Goal: Task Accomplishment & Management: Manage account settings

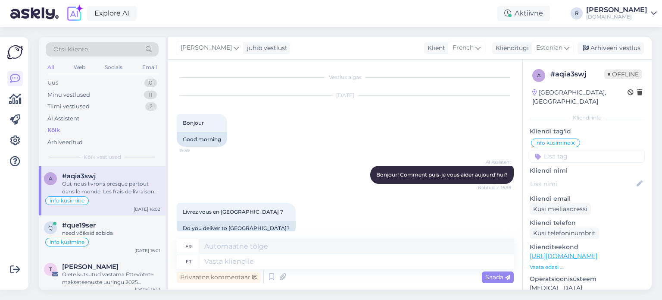
scroll to position [43, 0]
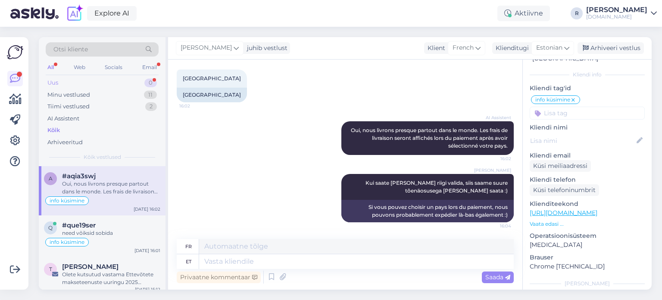
click at [85, 87] on div "Uus 0" at bounding box center [102, 83] width 113 height 12
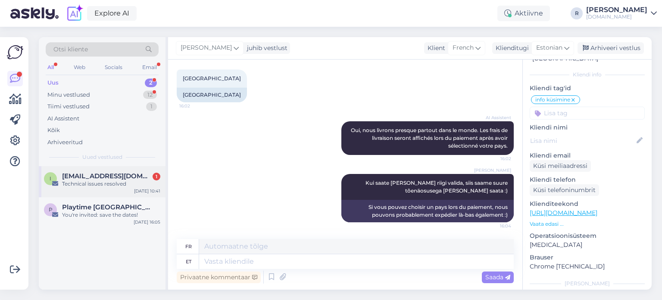
click at [94, 177] on span "[EMAIL_ADDRESS][DOMAIN_NAME]" at bounding box center [107, 176] width 90 height 8
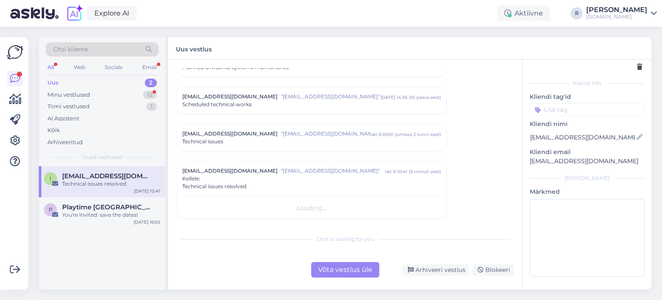
scroll to position [31, 0]
click at [637, 66] on icon at bounding box center [639, 68] width 5 height 6
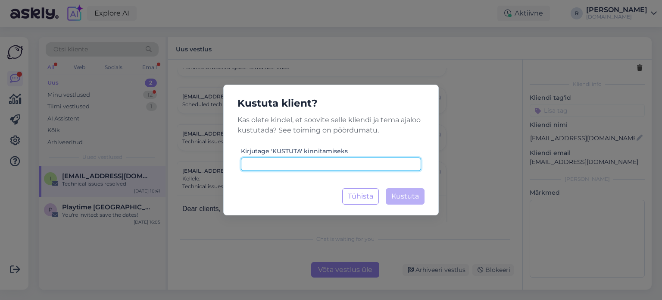
click at [330, 167] on input at bounding box center [331, 163] width 180 height 13
type input "kustuta"
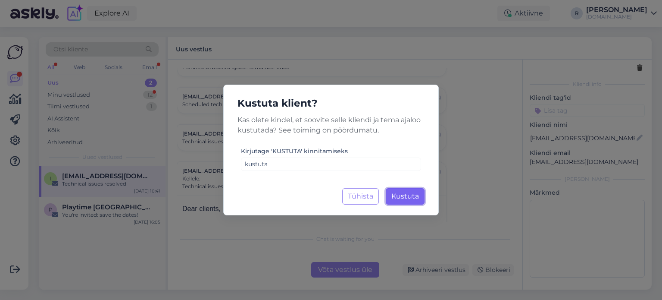
click at [396, 194] on span "Kustuta" at bounding box center [405, 196] width 28 height 8
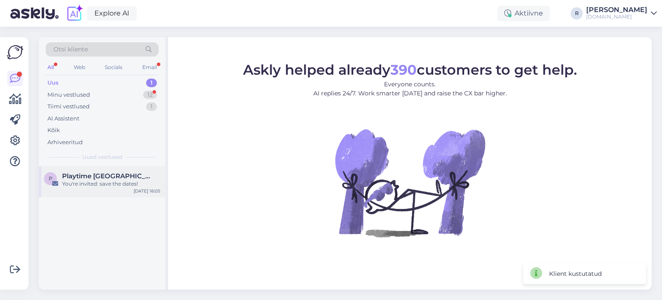
click at [102, 184] on div "You're invited: save the dates!" at bounding box center [111, 184] width 98 height 8
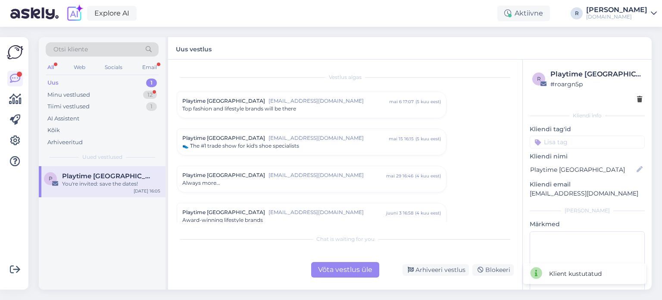
scroll to position [226, 0]
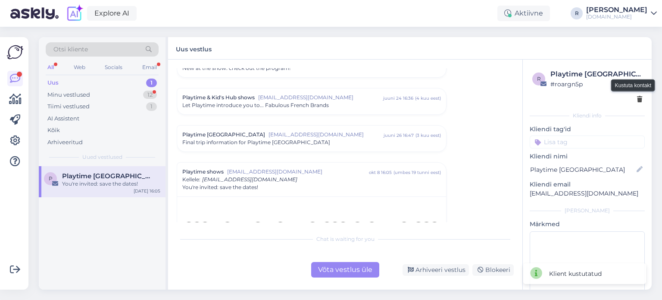
click at [637, 100] on icon at bounding box center [639, 100] width 5 height 6
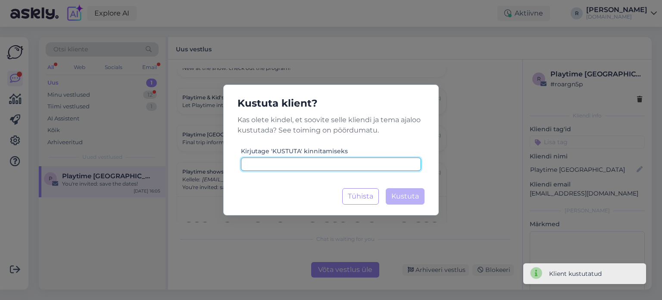
click at [321, 165] on input at bounding box center [331, 163] width 180 height 13
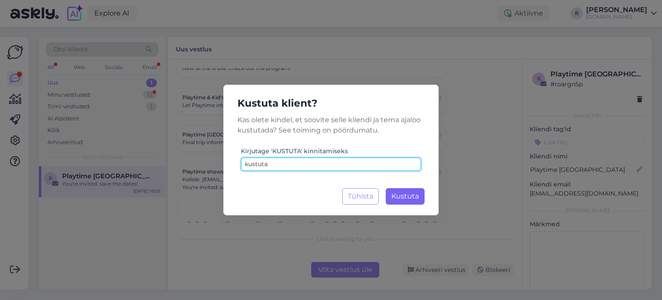
type input "kustuta"
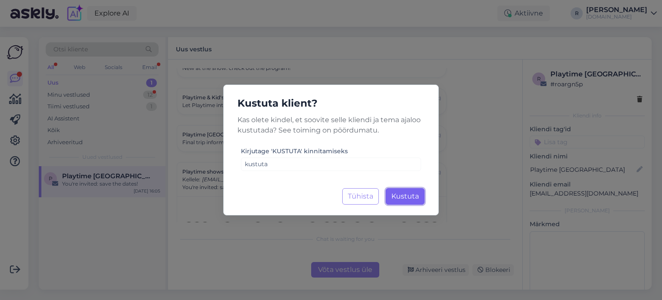
click at [416, 194] on span "Kustuta" at bounding box center [405, 196] width 28 height 8
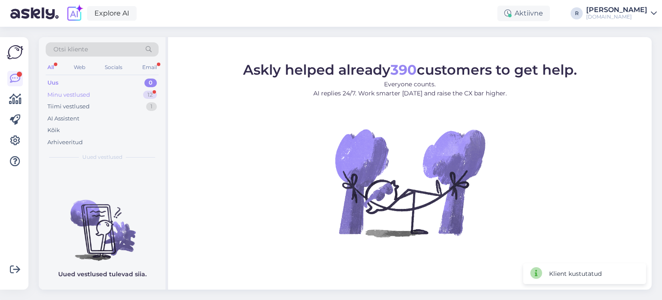
click at [89, 96] on div "Minu vestlused" at bounding box center [68, 95] width 43 height 9
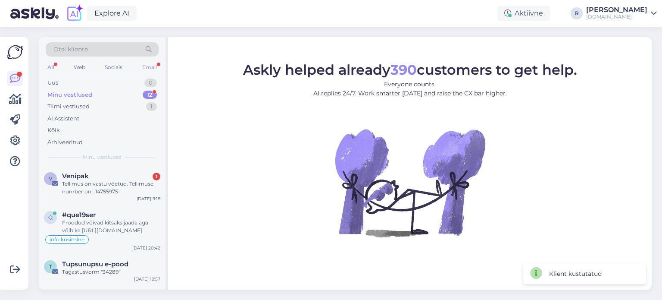
click at [156, 62] on div "Email" at bounding box center [150, 67] width 18 height 11
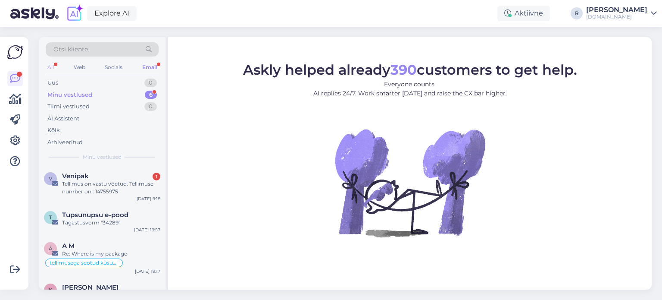
click at [52, 66] on div "All" at bounding box center [51, 67] width 10 height 11
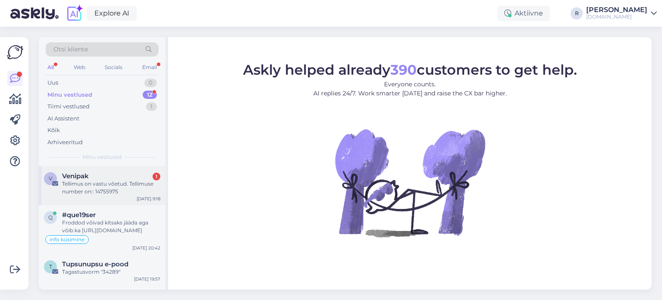
click at [79, 181] on div "Tellimus on vastu võetud. Tellimuse number on:: 14755975" at bounding box center [111, 188] width 98 height 16
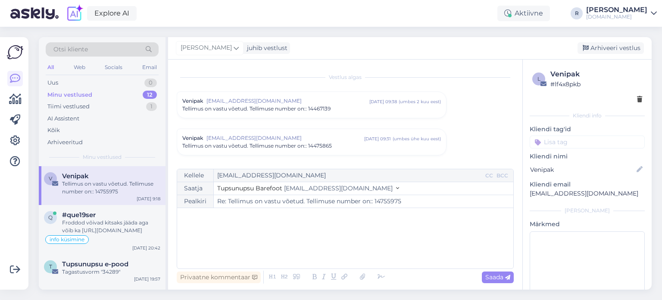
scroll to position [1246, 0]
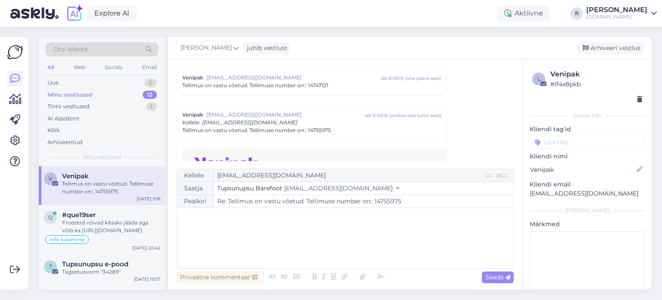
click at [50, 66] on div "All" at bounding box center [51, 67] width 10 height 11
click at [110, 271] on div "Tagastusvorm "34200"" at bounding box center [111, 272] width 98 height 8
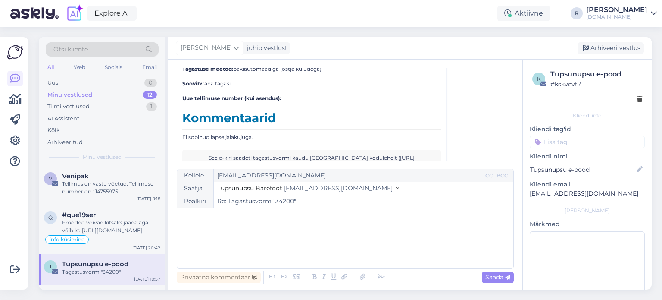
scroll to position [3379, 0]
